Goal: Task Accomplishment & Management: Complete application form

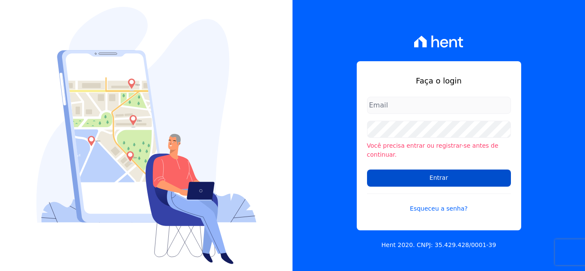
type input "[PERSON_NAME][EMAIL_ADDRESS][DOMAIN_NAME]"
click at [425, 175] on input "Entrar" at bounding box center [439, 177] width 144 height 17
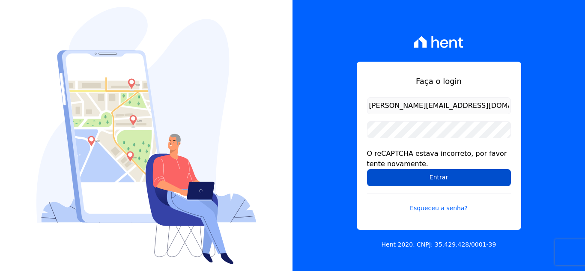
click at [429, 170] on input "Entrar" at bounding box center [439, 177] width 144 height 17
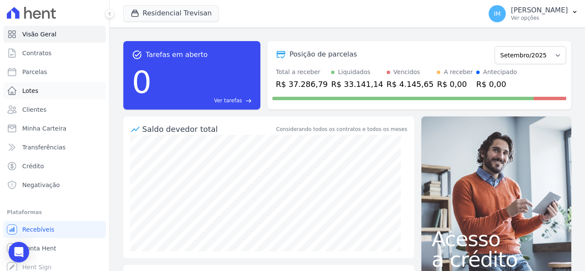
click at [31, 90] on span "Lotes" at bounding box center [30, 90] width 16 height 9
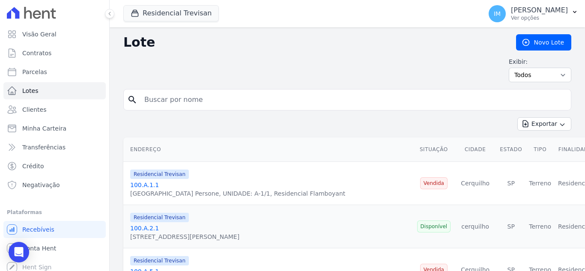
click at [261, 100] on input "search" at bounding box center [353, 99] width 428 height 17
type input "[PERSON_NAME]"
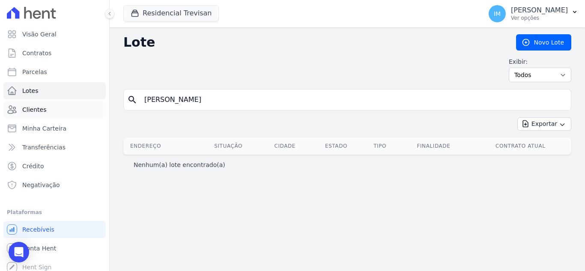
click at [39, 108] on span "Clientes" at bounding box center [34, 109] width 24 height 9
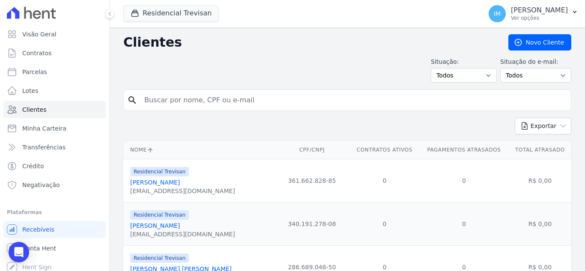
click at [160, 103] on input "search" at bounding box center [353, 100] width 428 height 17
type input "[PERSON_NAME]"
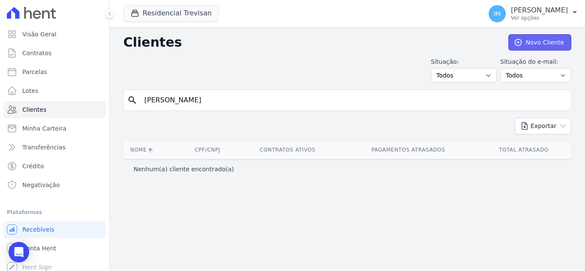
click at [552, 42] on link "Novo Cliente" at bounding box center [539, 42] width 63 height 16
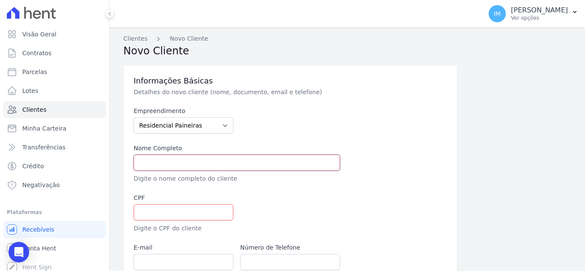
click at [200, 165] on input "text" at bounding box center [237, 162] width 206 height 16
paste input "[PERSON_NAME] CATTO ENGENHARIA E CONSTRUÇÕES LTDA"
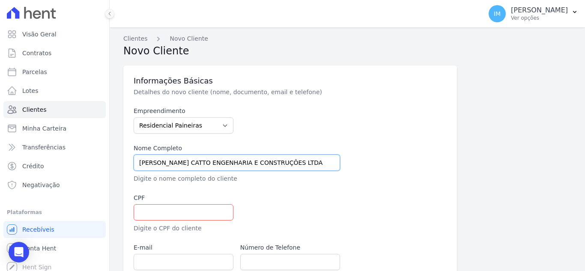
type input "[PERSON_NAME] CATTO ENGENHARIA E CONSTRUÇÕES LTDA"
click at [156, 213] on input "text" at bounding box center [184, 212] width 100 height 16
paste input "27.390.840/0001-64"
type input "27.390.840/0001-64"
click at [138, 259] on input "email" at bounding box center [184, 262] width 100 height 16
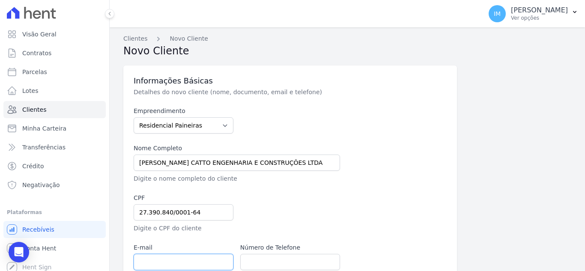
paste input "[PERSON_NAME][EMAIL_ADDRESS][DOMAIN_NAME]"
type input "[PERSON_NAME][EMAIL_ADDRESS][DOMAIN_NAME]"
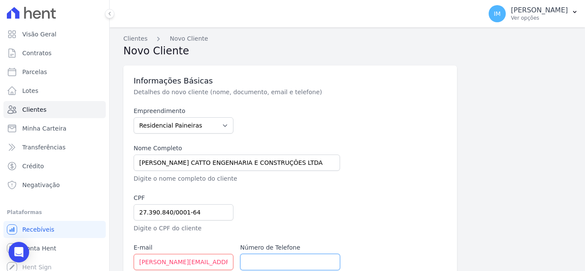
click at [264, 264] on input "text" at bounding box center [290, 262] width 100 height 16
paste input "[PHONE_NUMBER]"
type input "[PHONE_NUMBER]"
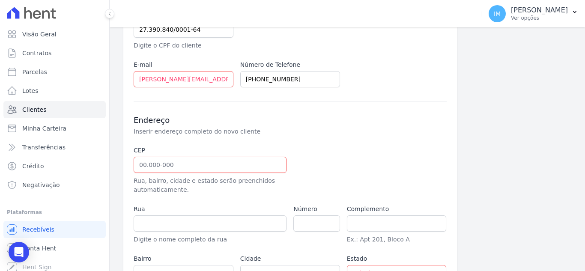
scroll to position [184, 0]
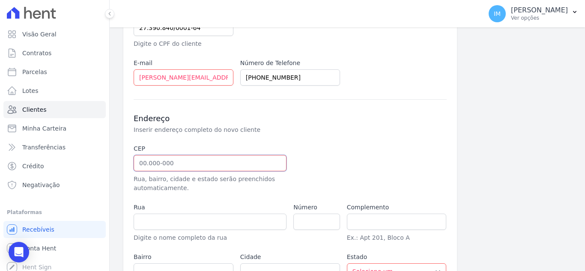
click at [136, 163] on input "text" at bounding box center [210, 163] width 153 height 16
paste input "18.530-021"
type input "18.530-021"
type input "Rua Professor [PERSON_NAME]"
type input "Centro"
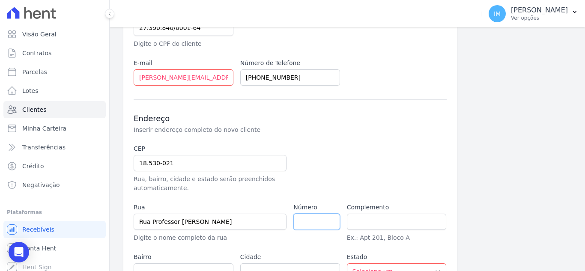
type input "Tietê"
select select "SP"
click at [322, 220] on input "number" at bounding box center [316, 222] width 46 height 16
type input "545"
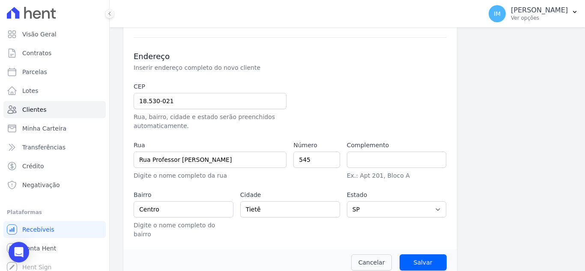
scroll to position [249, 0]
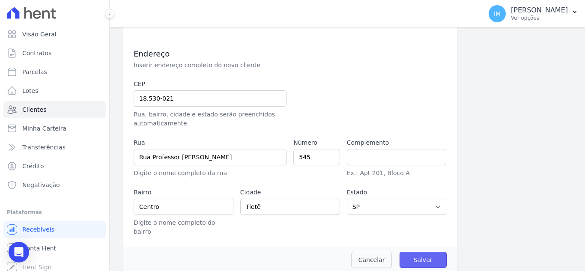
click at [423, 252] on input "Salvar" at bounding box center [422, 260] width 47 height 16
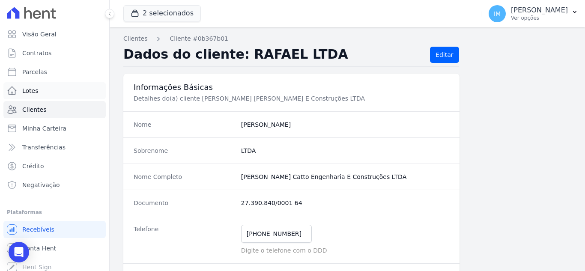
click at [35, 87] on span "Lotes" at bounding box center [30, 90] width 16 height 9
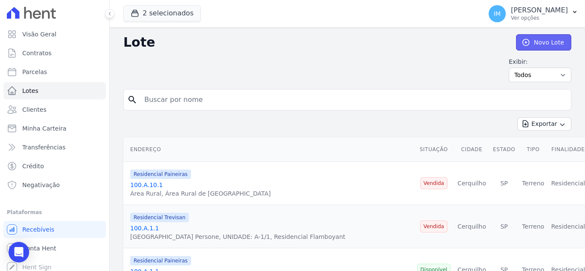
click at [535, 42] on link "Novo Lote" at bounding box center [543, 42] width 55 height 16
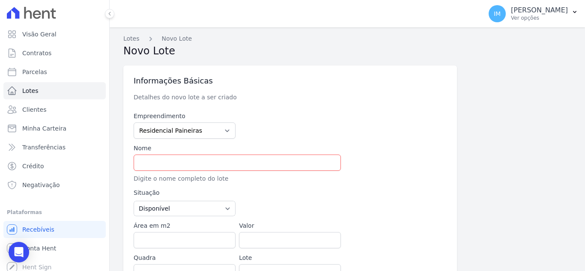
type input "18.529-899"
type input "Área Rural"
type input "Área Rural de Cerquilho"
type input "Cerquilho"
select select "SP"
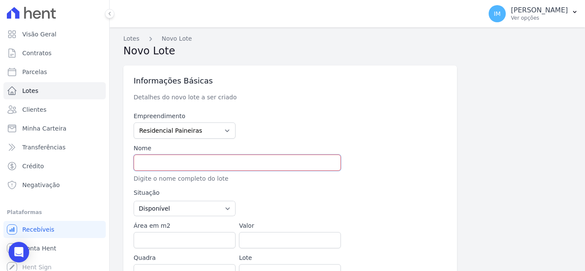
click at [175, 163] on input "text" at bounding box center [237, 162] width 207 height 16
type input "100.H.16.1"
click at [167, 239] on input "Área em m2" at bounding box center [185, 240] width 102 height 16
paste input "1444.43"
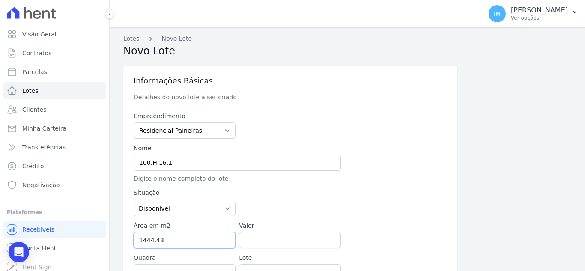
type input "1444.43"
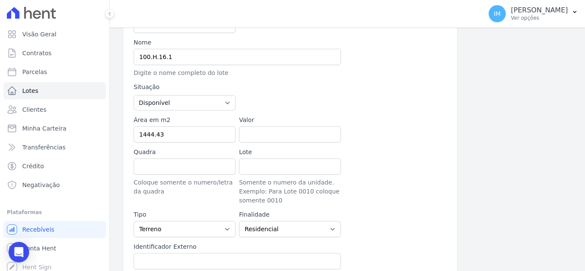
scroll to position [116, 0]
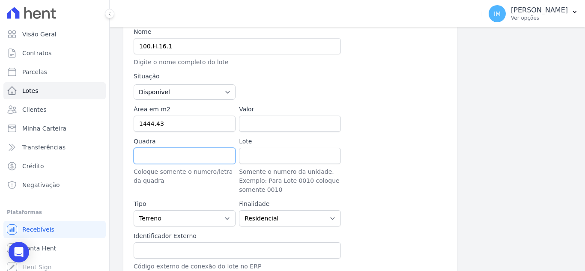
click at [213, 155] on input "Quadra" at bounding box center [185, 156] width 102 height 16
type input "H"
click at [254, 155] on input "Lote" at bounding box center [290, 156] width 102 height 16
type input "16"
click at [215, 252] on input "text" at bounding box center [237, 250] width 207 height 16
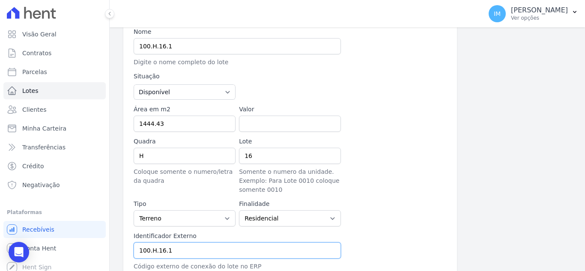
type input "100.H.16.1"
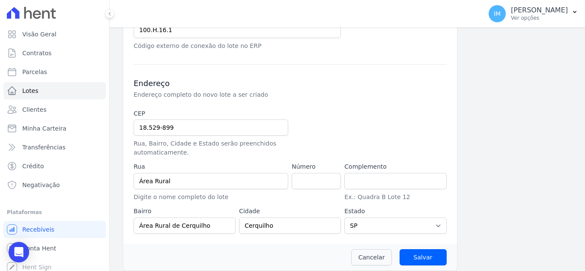
scroll to position [339, 0]
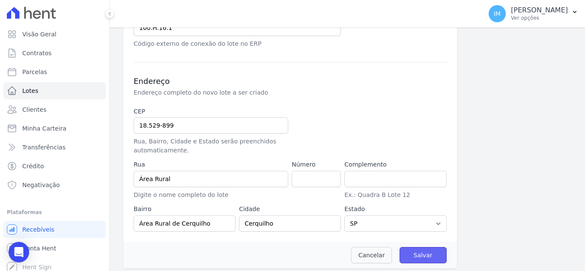
click at [422, 256] on input "Salvar" at bounding box center [422, 255] width 47 height 16
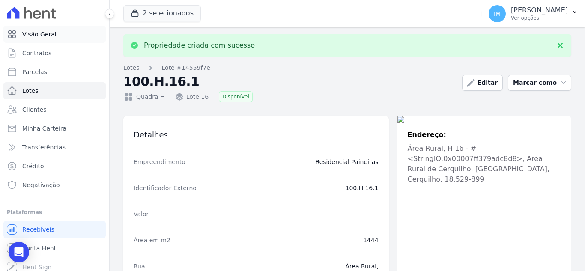
click at [37, 34] on span "Visão Geral" at bounding box center [39, 34] width 34 height 9
